Goal: Task Accomplishment & Management: Manage account settings

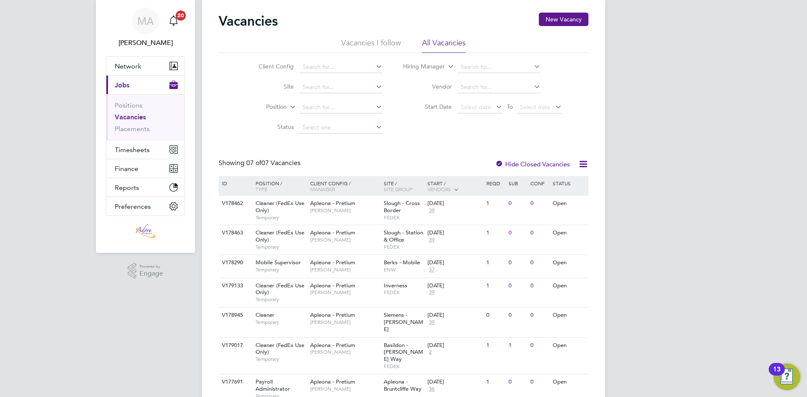
scroll to position [47, 0]
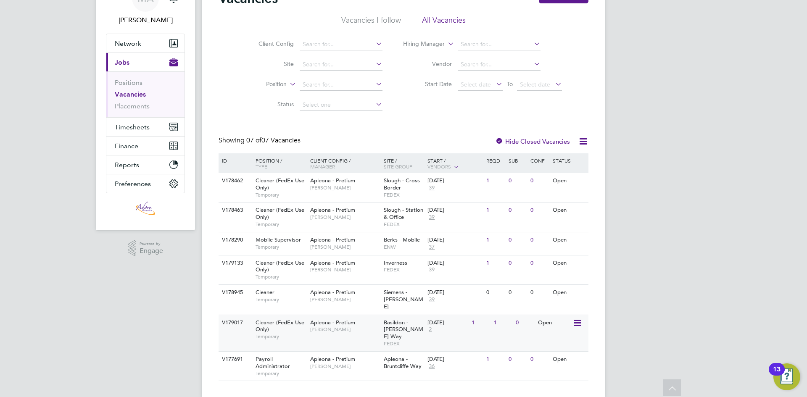
click at [507, 324] on div "V179017 Cleaner (FedEx Use Only) Temporary Apleona - Pretium Tracy Sellick Basi…" at bounding box center [404, 333] width 370 height 37
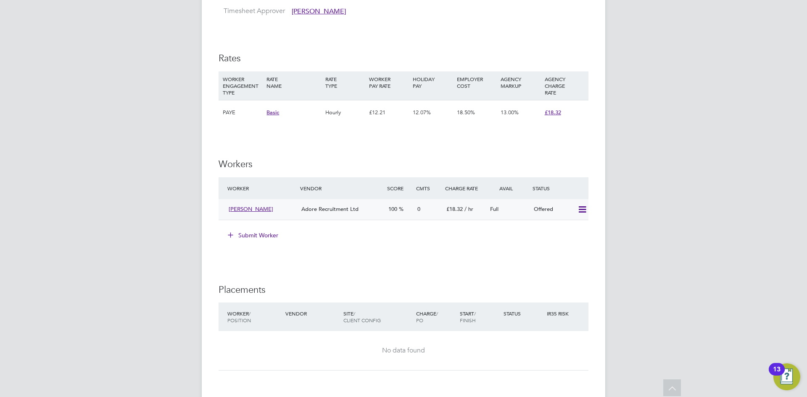
scroll to position [672, 0]
click at [581, 213] on icon at bounding box center [582, 209] width 11 height 7
click at [565, 236] on li "Confirm" at bounding box center [570, 236] width 32 height 12
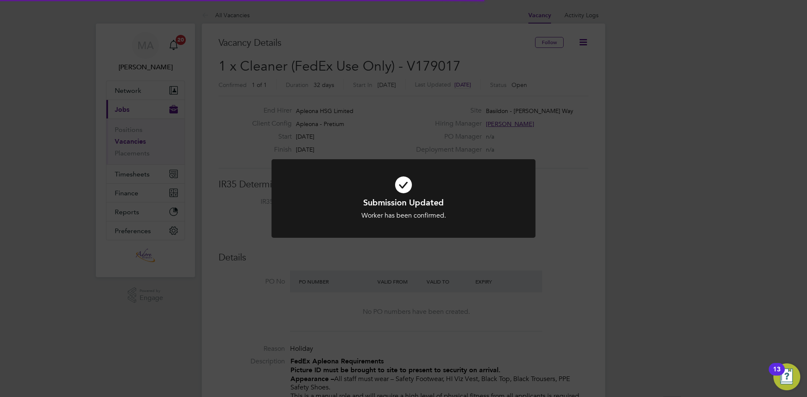
scroll to position [24, 73]
click at [699, 217] on div "Submission Updated Worker has been confirmed. Cancel Okay" at bounding box center [403, 198] width 807 height 397
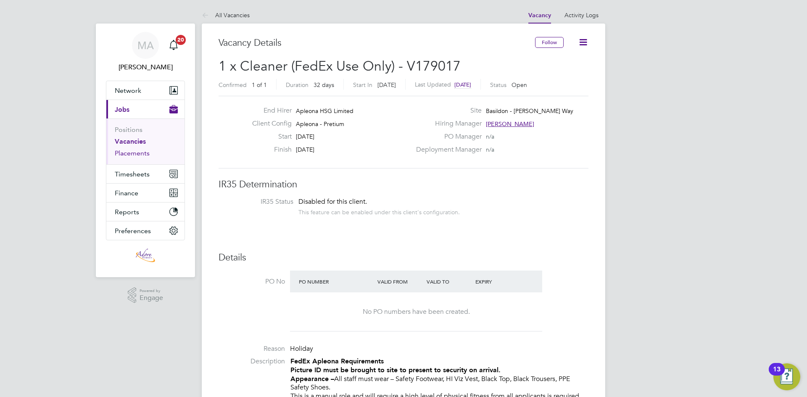
click at [124, 152] on link "Placements" at bounding box center [132, 153] width 35 height 8
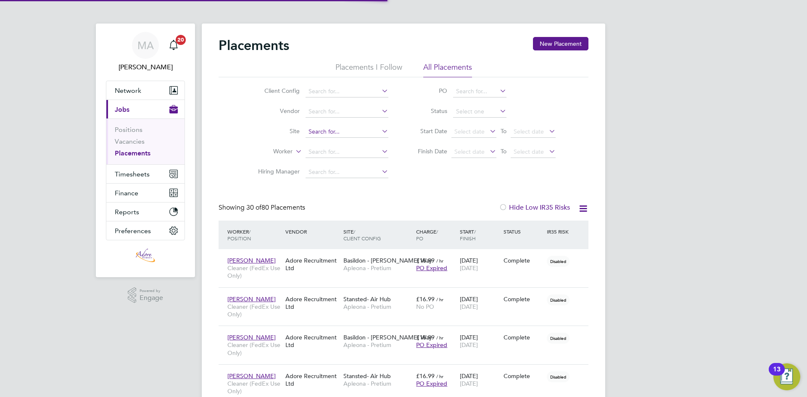
scroll to position [4, 4]
click at [342, 149] on input at bounding box center [347, 152] width 83 height 12
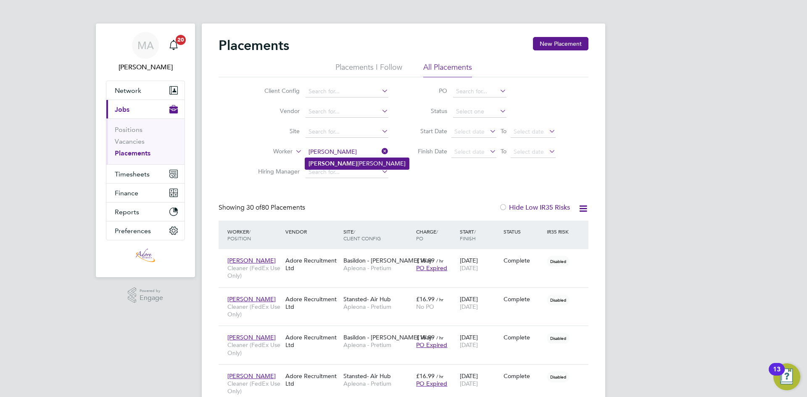
click at [342, 158] on li "Malik Olaniyan" at bounding box center [357, 163] width 104 height 11
type input "[PERSON_NAME]"
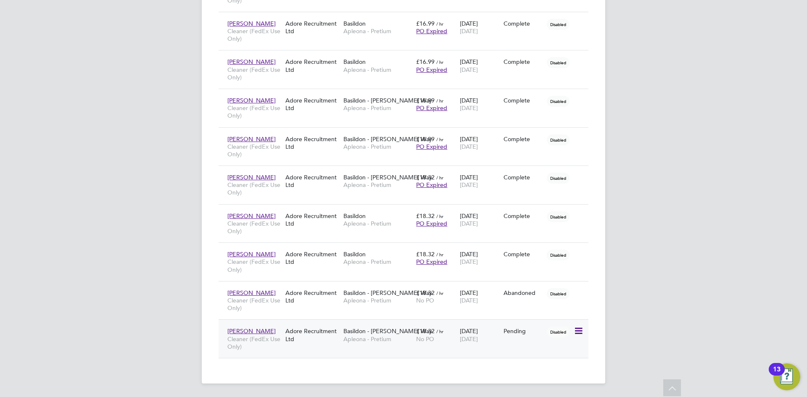
click at [582, 331] on icon at bounding box center [578, 331] width 8 height 10
click at [540, 380] on li "Start" at bounding box center [553, 384] width 60 height 12
type input "[PERSON_NAME]"
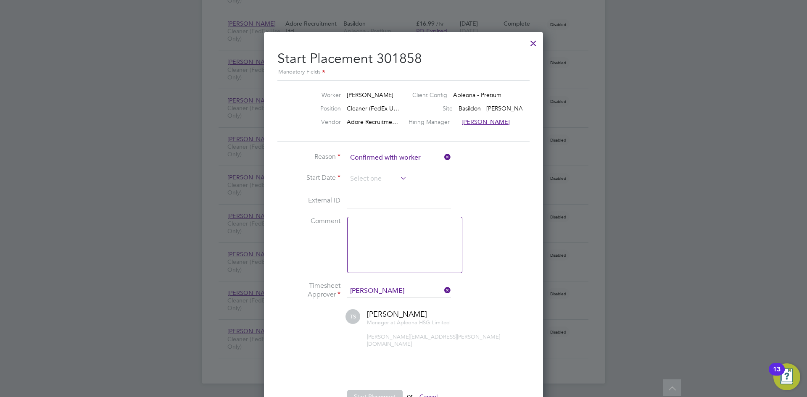
click at [398, 179] on icon at bounding box center [398, 178] width 0 height 12
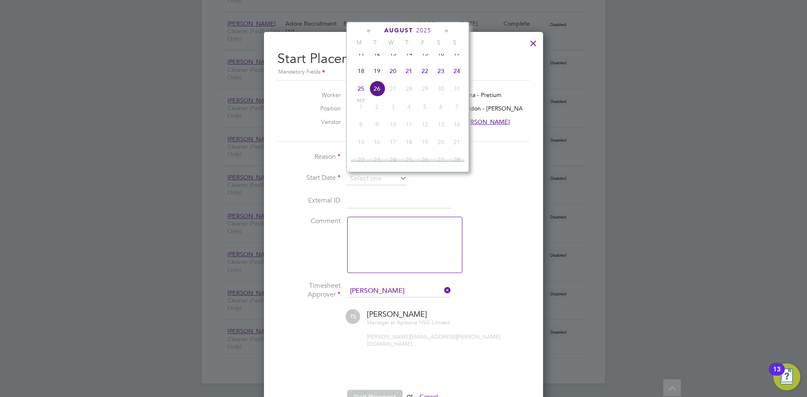
click at [376, 76] on span "19" at bounding box center [377, 71] width 16 height 16
type input "[DATE]"
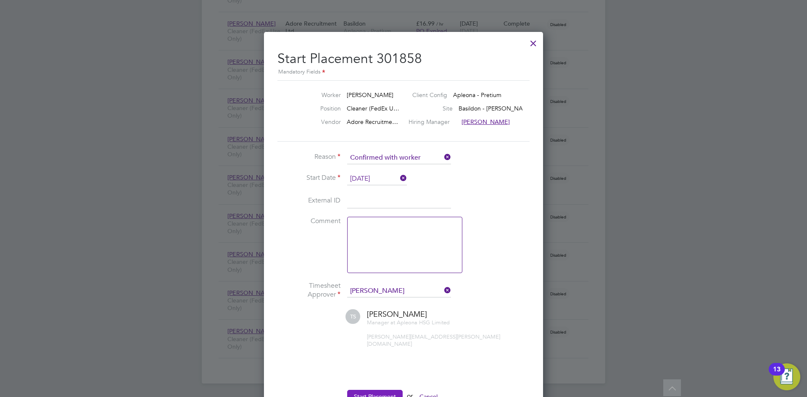
click at [365, 390] on button "Start Placement" at bounding box center [374, 396] width 55 height 13
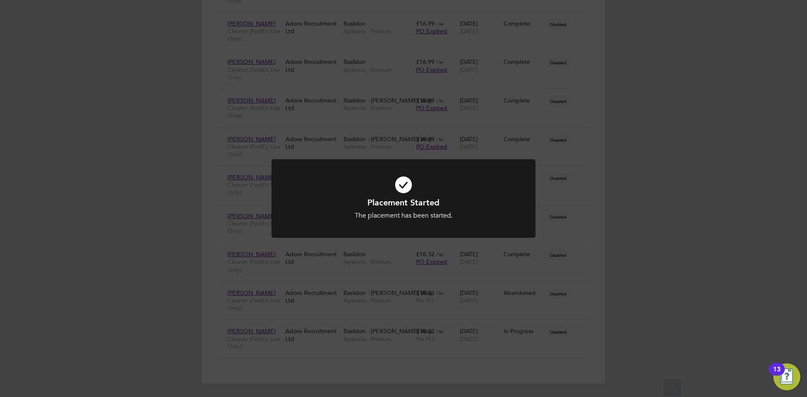
click at [634, 166] on div "Placement Started The placement has been started. Cancel Okay" at bounding box center [403, 198] width 807 height 397
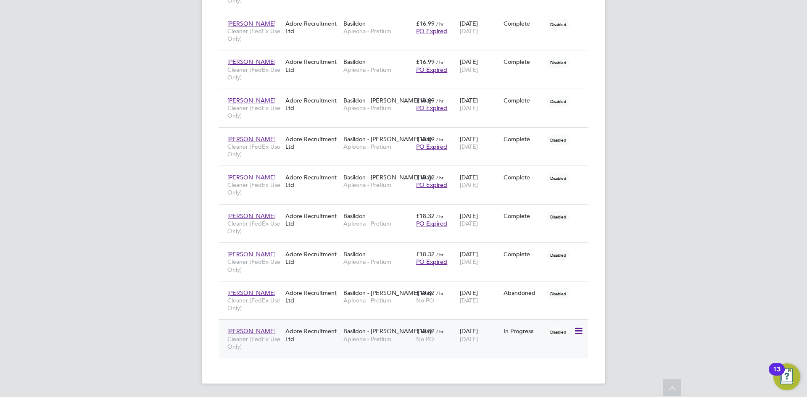
click at [331, 332] on div "Adore Recruitment Ltd" at bounding box center [312, 335] width 58 height 24
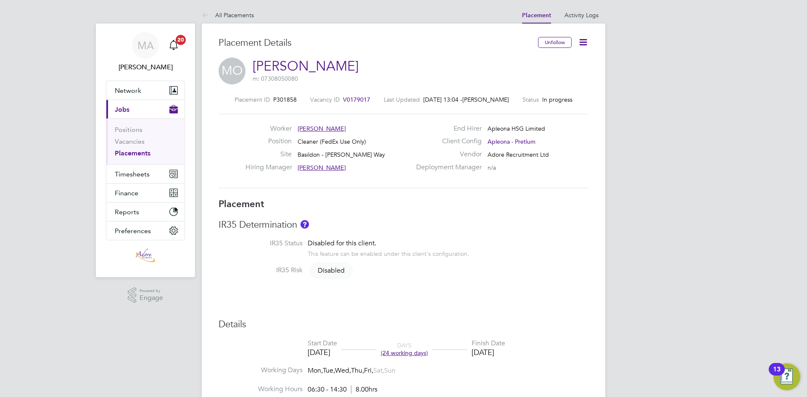
click at [349, 98] on span "V0179017" at bounding box center [356, 100] width 27 height 8
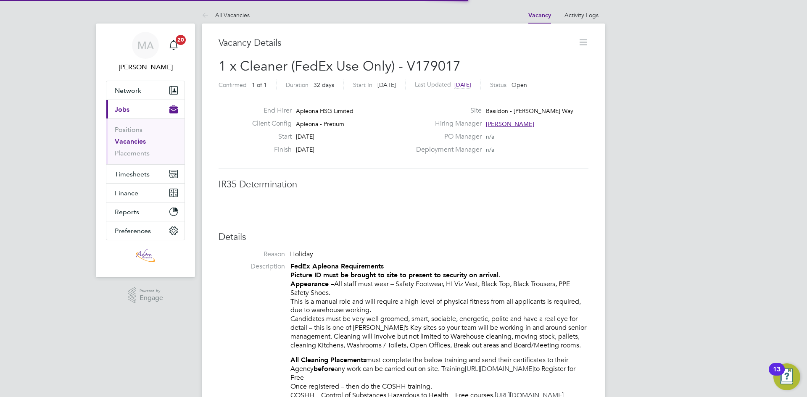
scroll to position [4, 4]
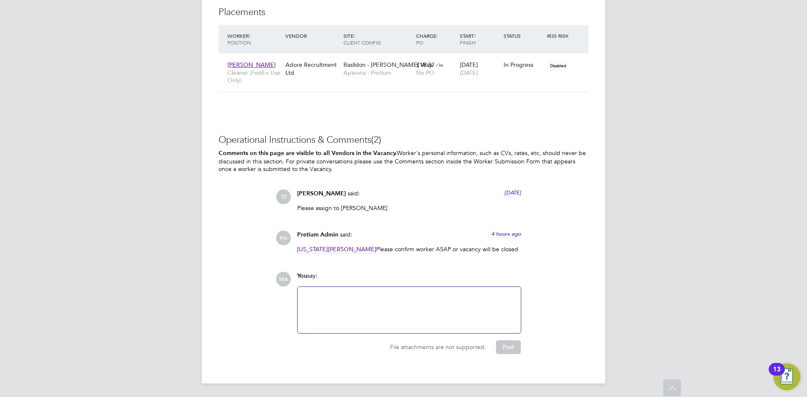
click at [372, 301] on div at bounding box center [409, 310] width 213 height 36
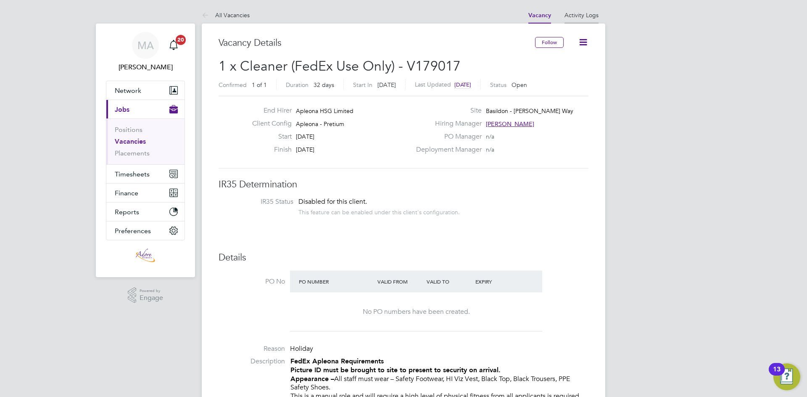
click at [590, 11] on li "Activity Logs" at bounding box center [581, 15] width 34 height 17
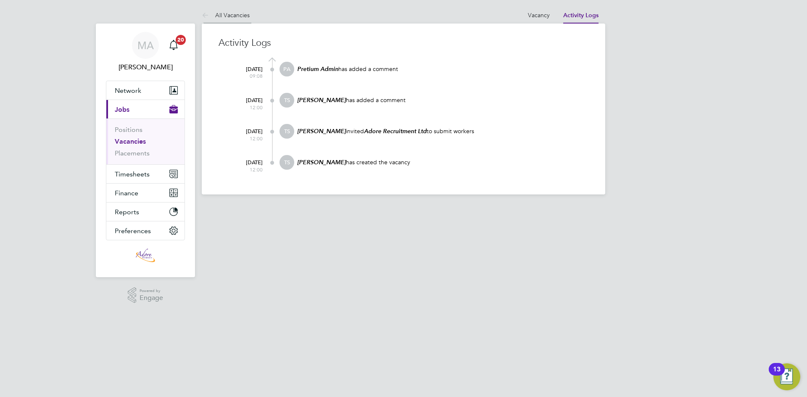
click at [227, 12] on link "All Vacancies" at bounding box center [226, 15] width 48 height 8
